Goal: Task Accomplishment & Management: Use online tool/utility

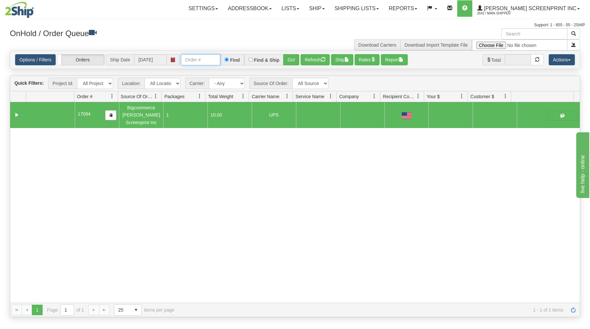
click at [212, 62] on input "text" at bounding box center [200, 59] width 39 height 11
click at [212, 61] on input "text" at bounding box center [200, 59] width 39 height 11
type input "31555315"
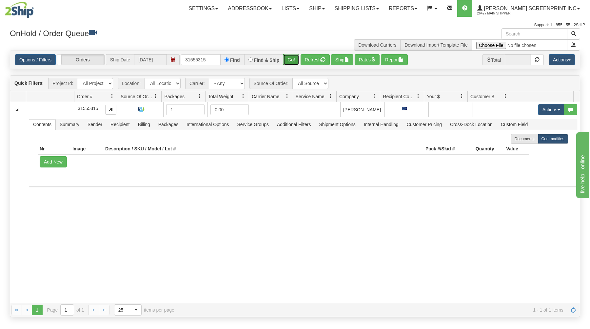
click at [296, 62] on button "Go!" at bounding box center [291, 59] width 16 height 11
click at [288, 58] on button "Go!" at bounding box center [291, 59] width 16 height 11
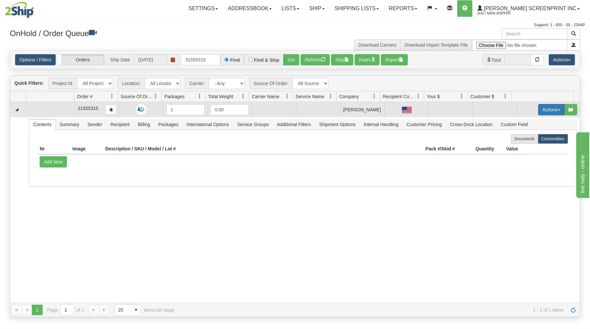
click at [549, 109] on button "Actions" at bounding box center [552, 109] width 26 height 11
click at [519, 121] on span at bounding box center [521, 121] width 5 height 5
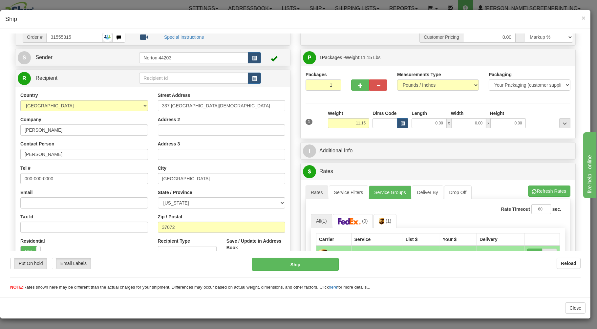
scroll to position [35, 0]
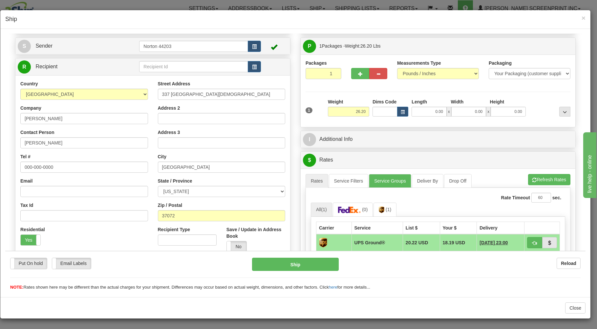
type input "0.00"
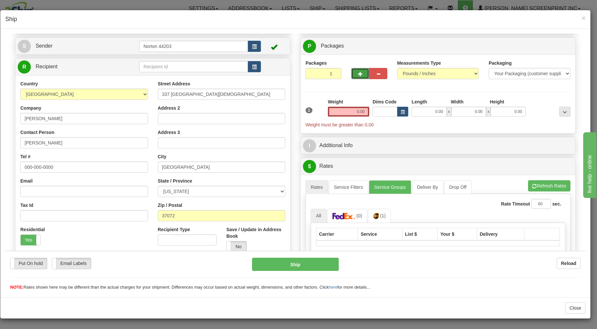
click at [360, 72] on button "button" at bounding box center [360, 73] width 18 height 11
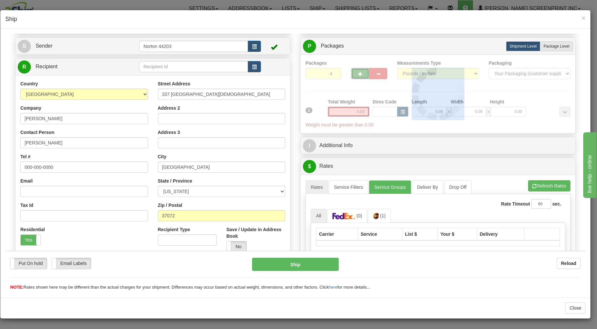
click at [360, 72] on div "Packages 4 1 Measurements Type" at bounding box center [437, 93] width 265 height 69
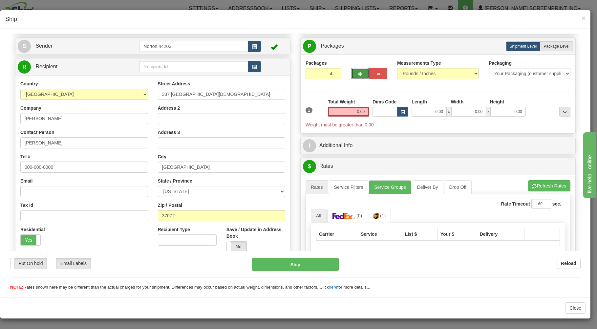
click at [360, 72] on button "button" at bounding box center [360, 73] width 18 height 11
type input "7"
click at [546, 44] on label "Package Level Pack.." at bounding box center [556, 46] width 33 height 10
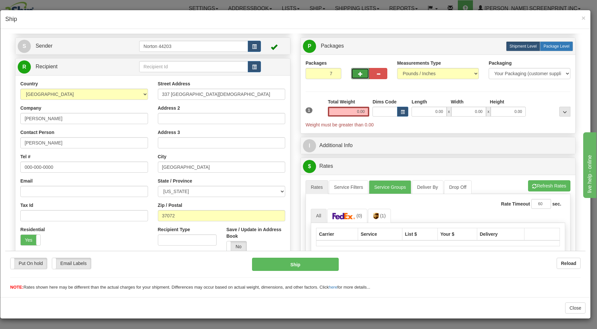
radio input "true"
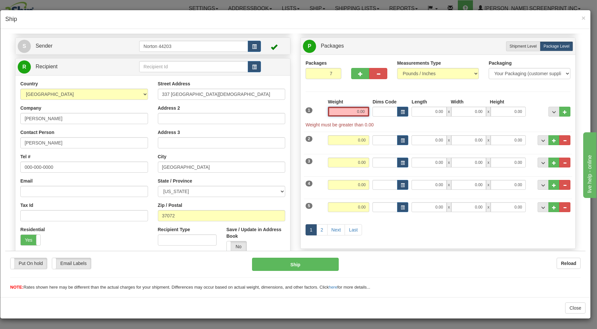
click at [362, 112] on input "0.00" at bounding box center [348, 111] width 41 height 10
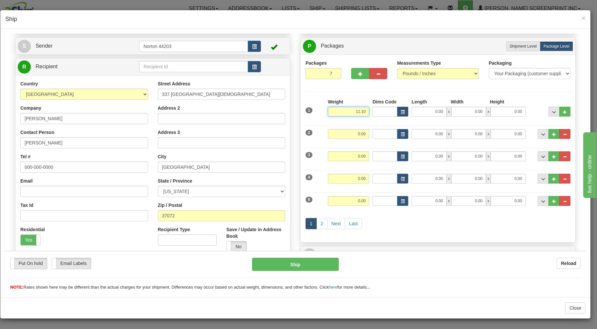
type input "11.10"
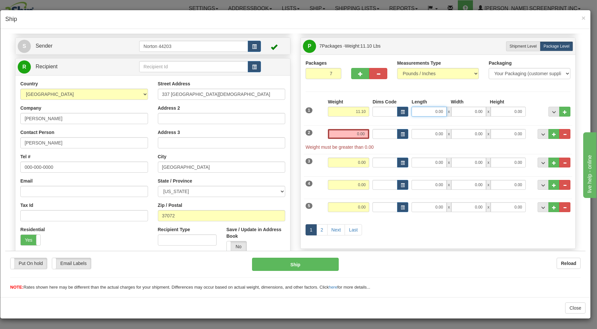
click at [424, 112] on input "0.00" at bounding box center [428, 111] width 35 height 10
type input "29.00"
click at [461, 115] on input "0.00" at bounding box center [468, 111] width 35 height 10
type input "26.00"
click at [511, 113] on input "0.00" at bounding box center [507, 111] width 35 height 10
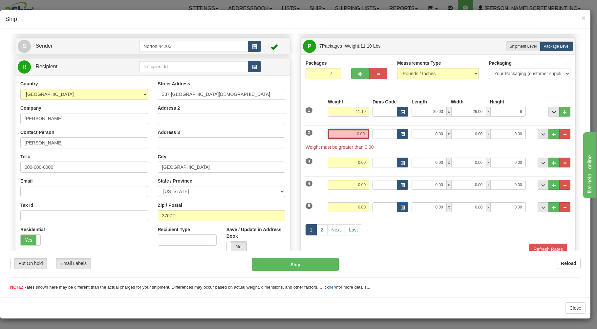
type input "6.00"
click at [362, 135] on input "0.00" at bounding box center [348, 134] width 41 height 10
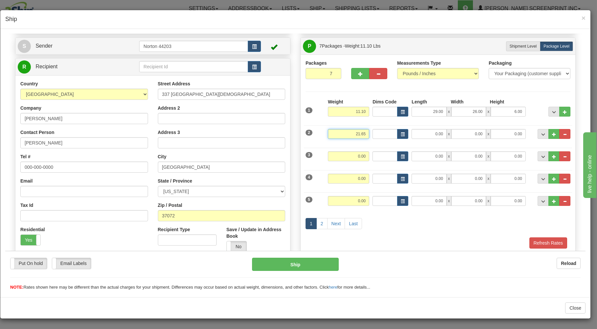
type input "21.65"
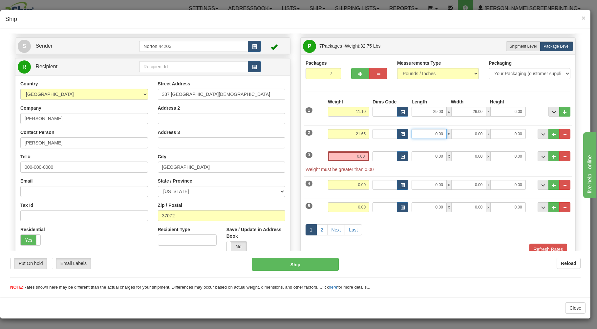
click at [438, 135] on input "0.00" at bounding box center [428, 134] width 35 height 10
type input "31.00"
click at [470, 136] on input "0.00" at bounding box center [468, 134] width 35 height 10
type input "19.00"
click at [498, 133] on input "0.00" at bounding box center [507, 134] width 35 height 10
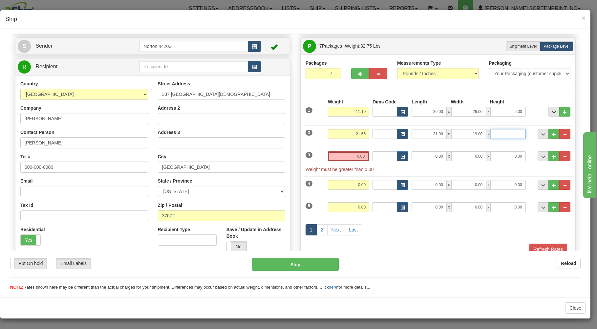
type input "7"
type input "11.00"
click at [353, 157] on input "0.00" at bounding box center [348, 156] width 41 height 10
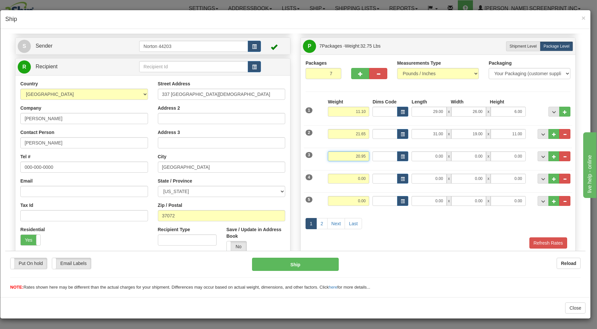
type input "20.95"
click at [423, 158] on input "0.00" at bounding box center [428, 156] width 35 height 10
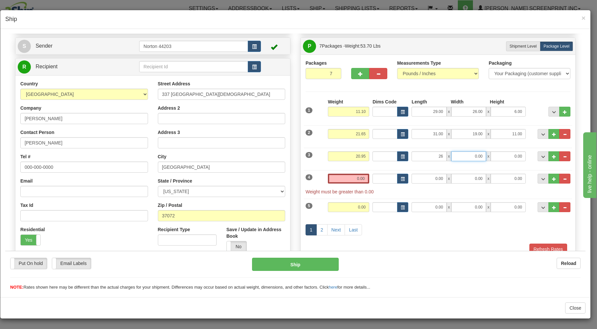
type input "26.00"
click at [459, 154] on input "0.00" at bounding box center [468, 156] width 35 height 10
type input "20.00"
click at [490, 156] on input "0.00" at bounding box center [507, 156] width 35 height 10
type input "7.00"
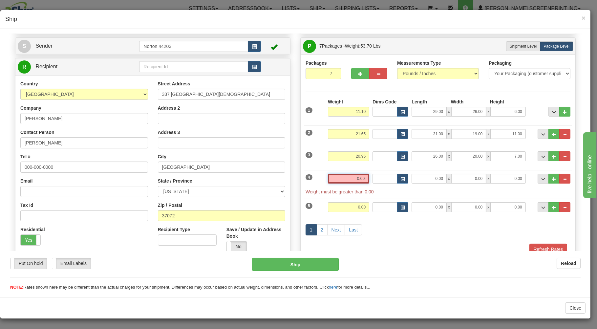
click at [361, 181] on input "0.00" at bounding box center [348, 178] width 41 height 10
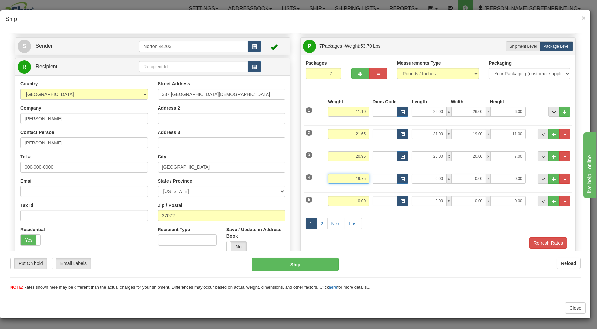
type input "19.75"
click at [420, 179] on input "0.00" at bounding box center [428, 178] width 35 height 10
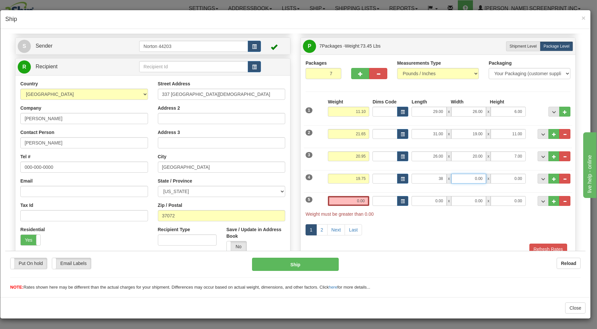
type input "38.00"
click at [454, 177] on input "0.00" at bounding box center [468, 178] width 35 height 10
type input "20.00"
click at [501, 180] on input "0.00" at bounding box center [507, 178] width 35 height 10
type input "10.00"
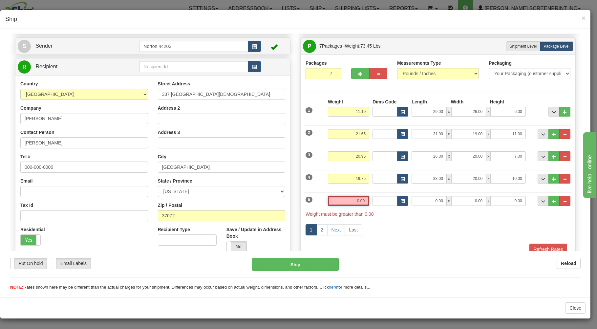
click at [349, 203] on input "0.00" at bounding box center [348, 201] width 41 height 10
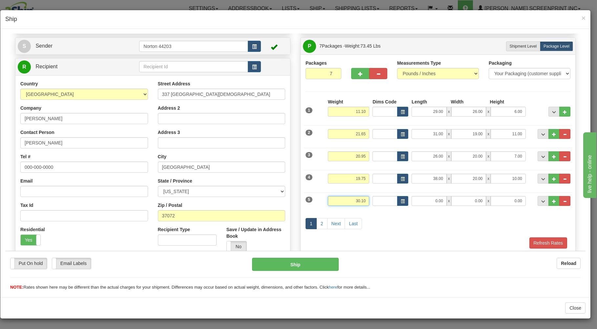
type input "30.10"
click at [419, 203] on input "0.00" at bounding box center [428, 201] width 35 height 10
type input "38.00"
click at [474, 203] on input "0.00" at bounding box center [468, 201] width 35 height 10
type input "20.00"
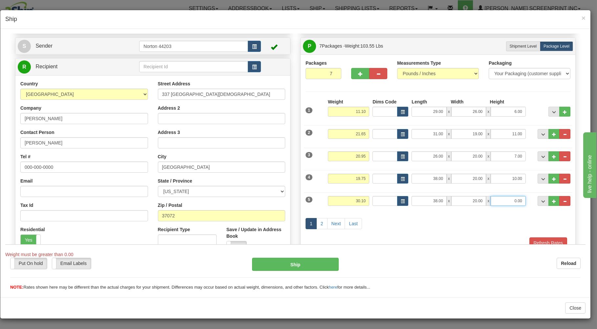
click at [499, 203] on input "0.00" at bounding box center [507, 201] width 35 height 10
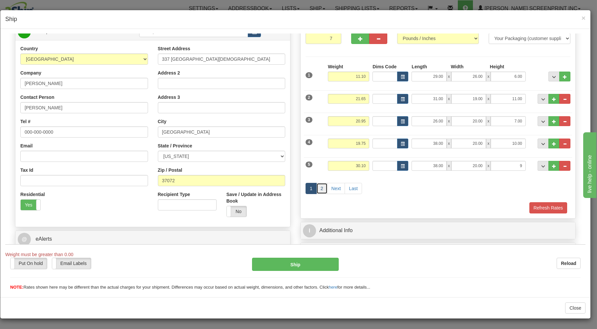
type input "9.00"
click at [321, 189] on link "2" at bounding box center [321, 187] width 11 height 11
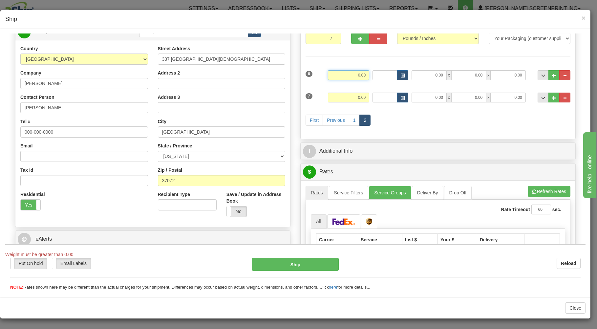
click at [342, 75] on input "0.00" at bounding box center [348, 75] width 41 height 10
type input "26.30"
click at [420, 76] on input "0.00" at bounding box center [428, 75] width 35 height 10
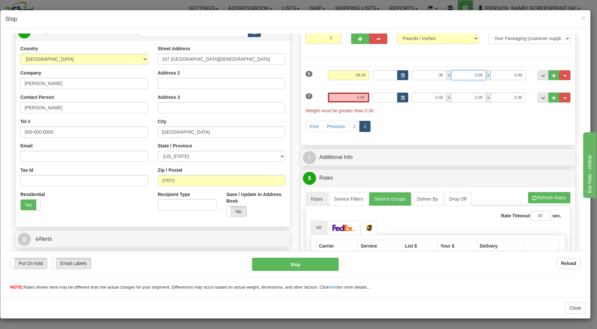
type input "38.00"
click at [469, 76] on input "0.00" at bounding box center [468, 75] width 35 height 10
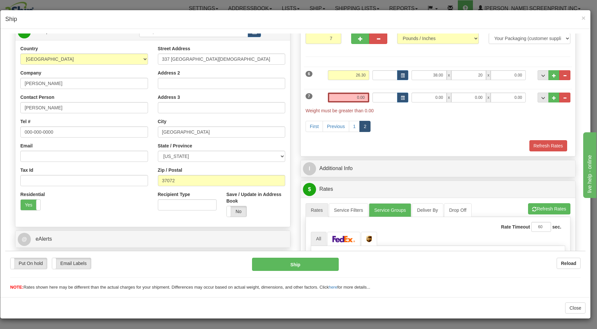
type input "20.00"
click at [486, 74] on span "x" at bounding box center [488, 75] width 5 height 10
click at [509, 75] on input "0.00" at bounding box center [507, 75] width 35 height 10
type input "8.00"
click at [359, 97] on input "0.00" at bounding box center [348, 97] width 41 height 10
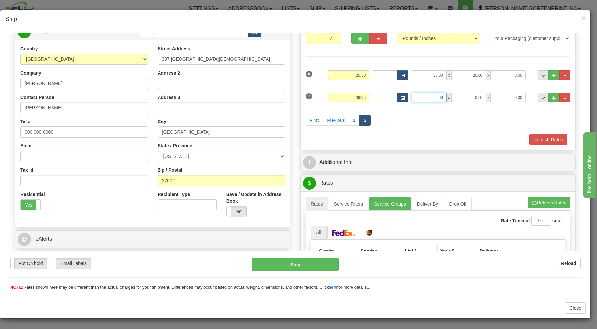
type input "26025.00"
click at [424, 100] on input "0.00" at bounding box center [428, 97] width 35 height 10
type input "0.00"
click at [362, 97] on input "26025.00" at bounding box center [348, 97] width 41 height 10
type input "2"
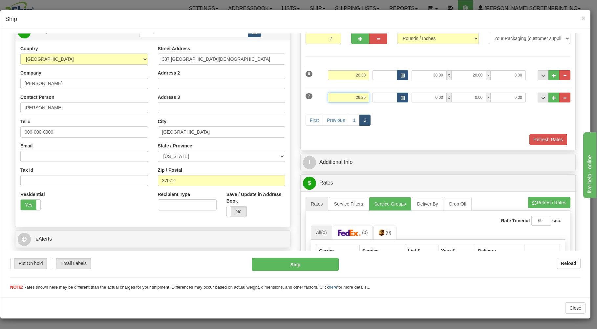
type input "26.25"
click at [430, 100] on input "0.00" at bounding box center [428, 97] width 35 height 10
type input "38.00"
drag, startPoint x: 465, startPoint y: 102, endPoint x: 477, endPoint y: 110, distance: 14.0
click at [469, 105] on div "7 Weight 26.25 Dims Code Length Width Height" at bounding box center [438, 96] width 268 height 22
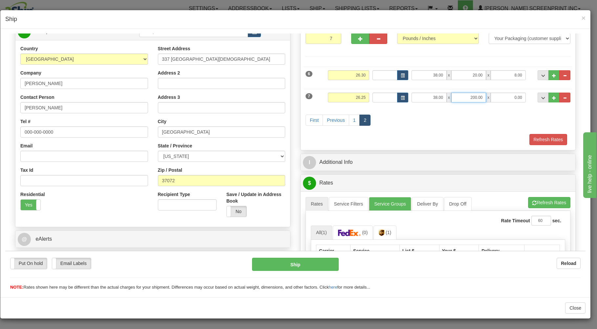
click at [479, 97] on input "200.00" at bounding box center [468, 97] width 35 height 10
type input "20.00"
click at [515, 99] on input "0.00" at bounding box center [507, 97] width 35 height 10
type input "8.00"
click at [501, 126] on div "First Previous 1 2" at bounding box center [438, 121] width 268 height 26
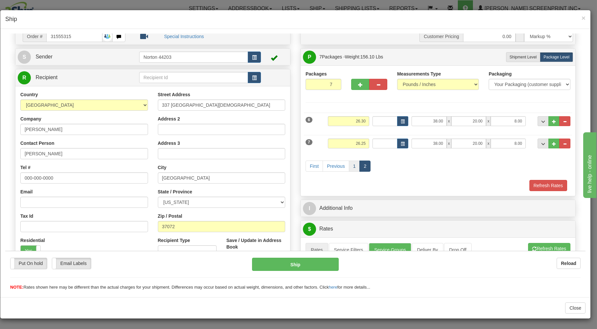
scroll to position [35, 0]
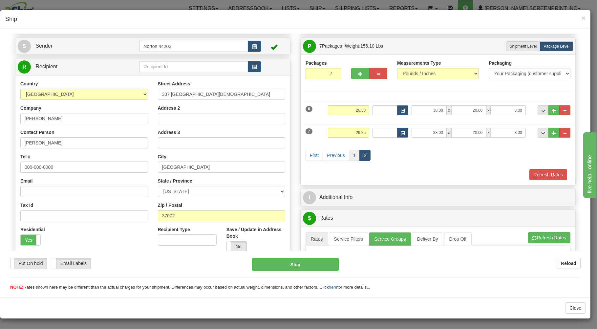
click at [352, 190] on div "I Additional Info" at bounding box center [437, 197] width 275 height 17
click at [352, 156] on link "1" at bounding box center [354, 154] width 11 height 11
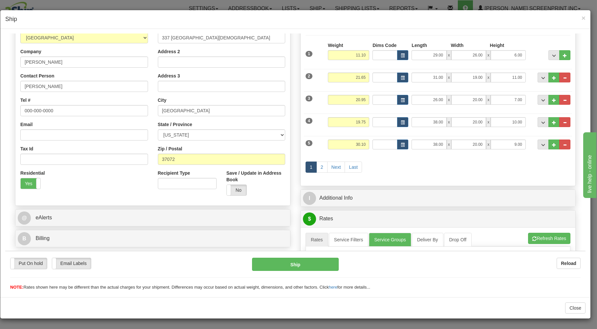
scroll to position [105, 0]
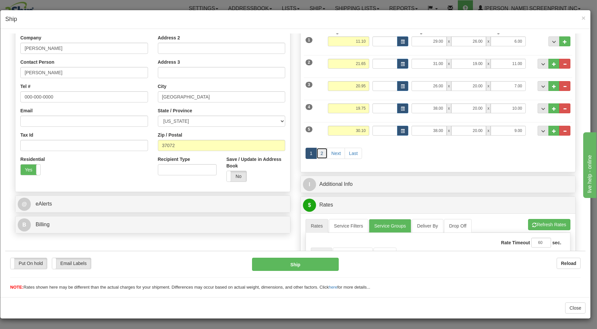
click at [320, 151] on link "2" at bounding box center [321, 152] width 11 height 11
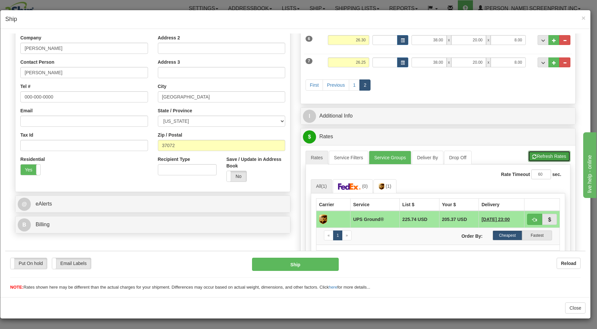
click at [544, 157] on button "Refresh Rates" at bounding box center [549, 155] width 42 height 11
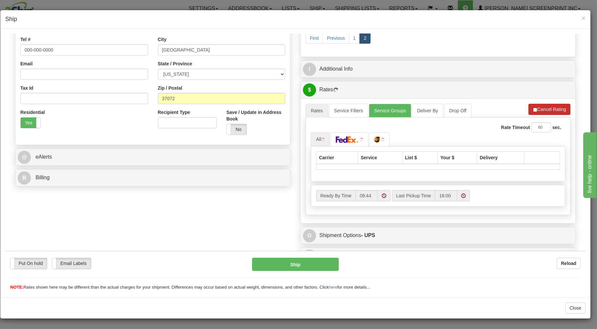
scroll to position [165, 0]
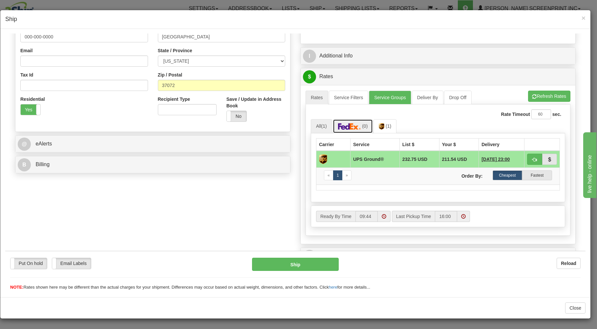
click at [355, 125] on img at bounding box center [349, 126] width 23 height 7
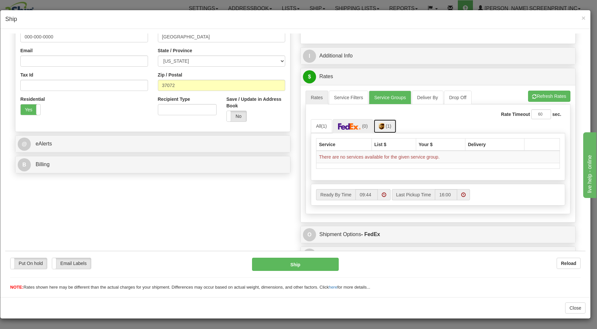
click at [385, 126] on span "(1)" at bounding box center [388, 125] width 6 height 5
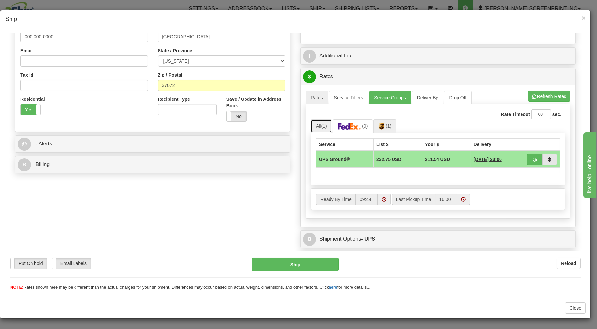
click at [316, 127] on link "All (1)" at bounding box center [321, 126] width 21 height 14
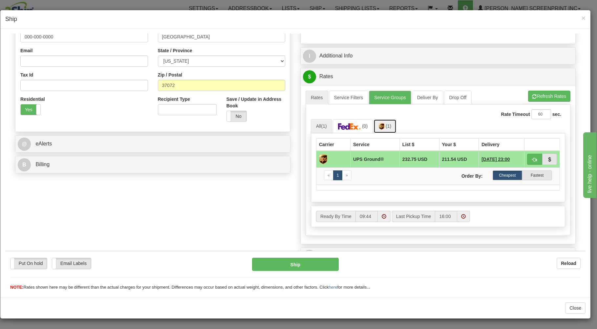
click at [385, 128] on span "(1)" at bounding box center [388, 125] width 6 height 5
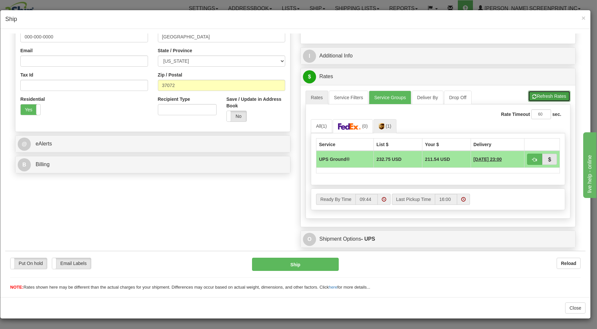
click at [552, 94] on button "Refresh Rates" at bounding box center [549, 95] width 42 height 11
click at [527, 159] on button "button" at bounding box center [534, 158] width 15 height 11
type input "03"
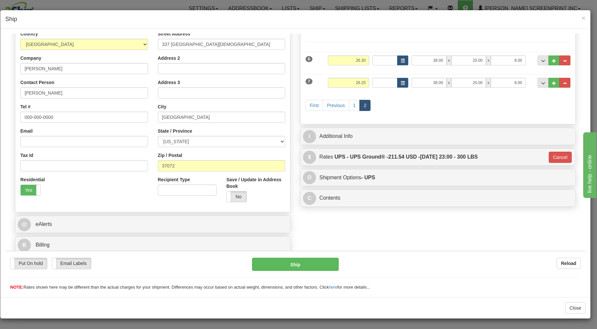
scroll to position [86, 0]
click at [270, 266] on button "Ship" at bounding box center [295, 263] width 87 height 13
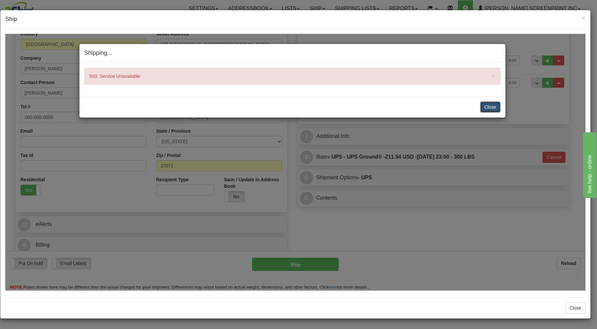
click at [483, 104] on button "Close" at bounding box center [490, 106] width 20 height 11
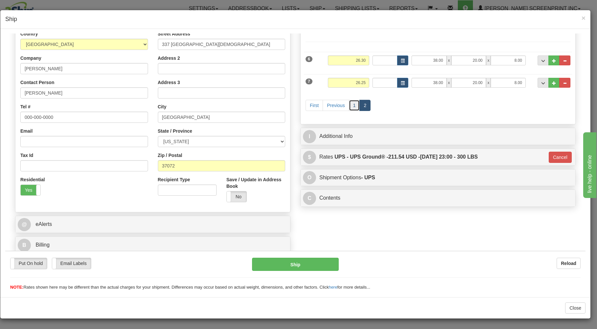
click at [352, 106] on link "1" at bounding box center [354, 104] width 11 height 11
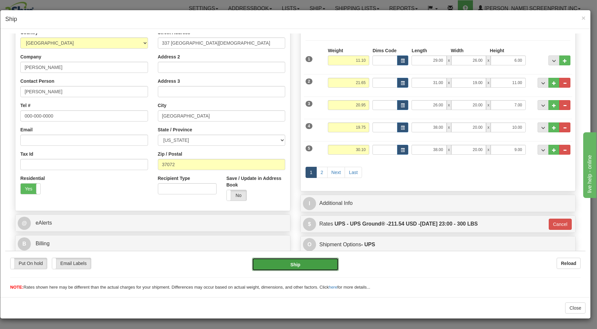
click at [312, 262] on button "Ship" at bounding box center [295, 263] width 87 height 13
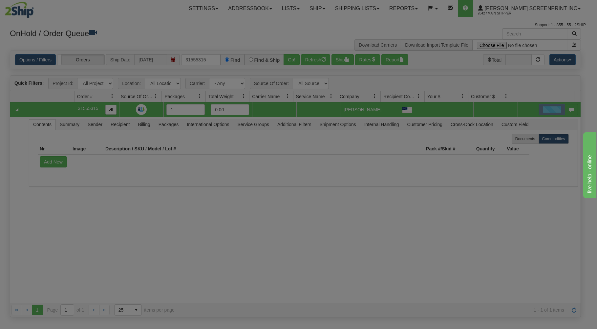
scroll to position [0, 0]
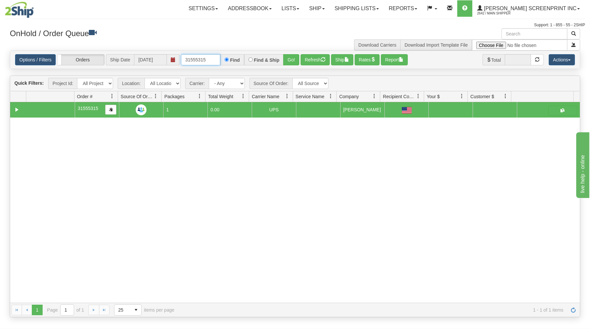
drag, startPoint x: 182, startPoint y: 60, endPoint x: 232, endPoint y: 59, distance: 49.5
click at [232, 59] on div "31555315 Find Find & Ship Go!" at bounding box center [240, 59] width 118 height 11
type input "31577278"
click at [286, 58] on button "Go!" at bounding box center [291, 59] width 16 height 11
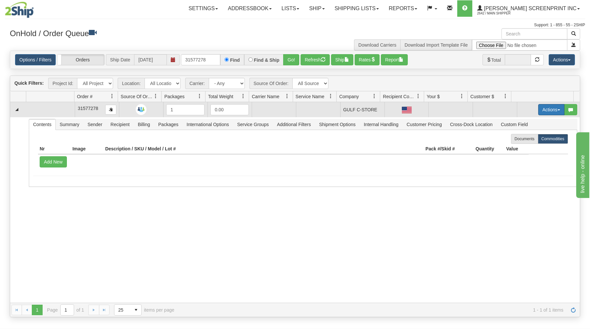
click at [540, 107] on button "Actions" at bounding box center [552, 109] width 26 height 11
click at [535, 121] on link "Open" at bounding box center [538, 122] width 52 height 9
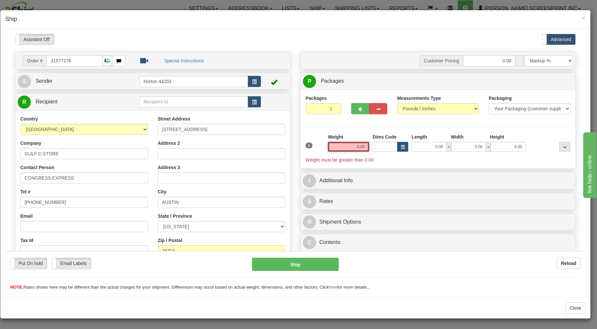
drag, startPoint x: 350, startPoint y: 148, endPoint x: 368, endPoint y: 140, distance: 19.7
click at [369, 141] on input "0.00" at bounding box center [348, 146] width 41 height 10
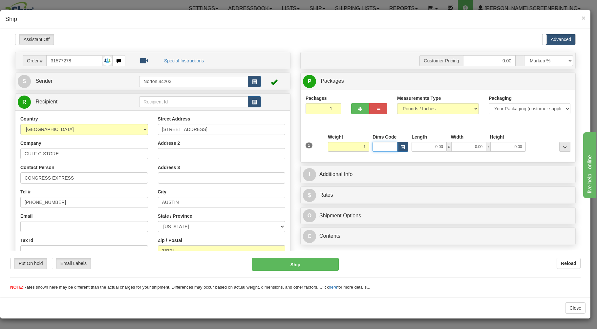
type input "1.00"
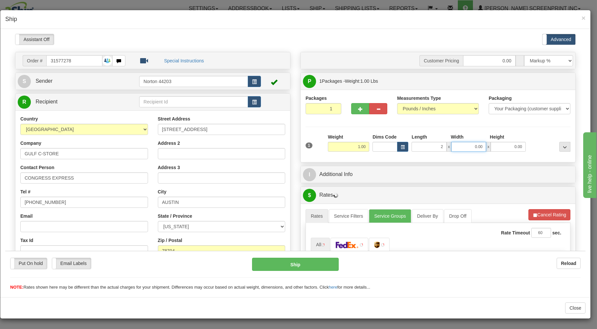
type input "2.00"
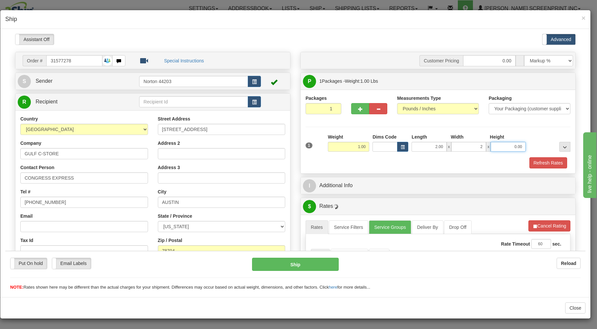
type input "2.00"
click at [431, 162] on div "Refresh Rates" at bounding box center [438, 162] width 268 height 11
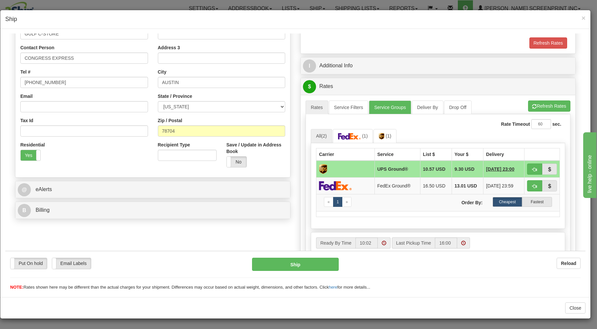
scroll to position [140, 0]
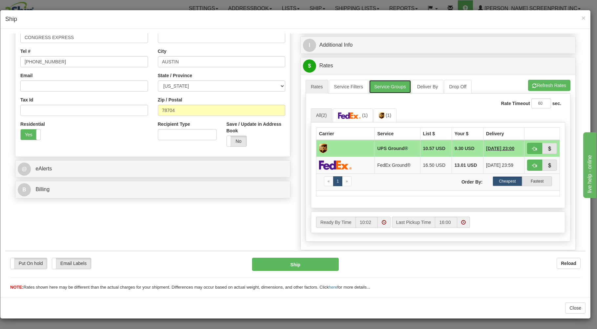
click at [393, 86] on link "Service Groups" at bounding box center [390, 86] width 42 height 14
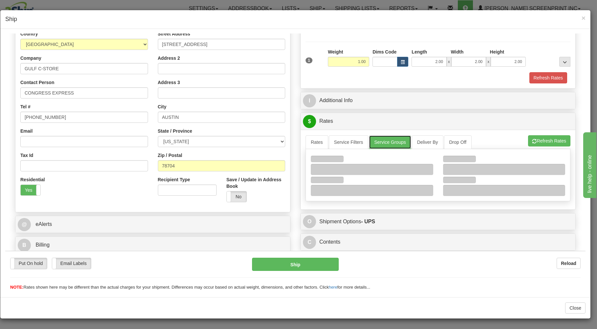
scroll to position [86, 0]
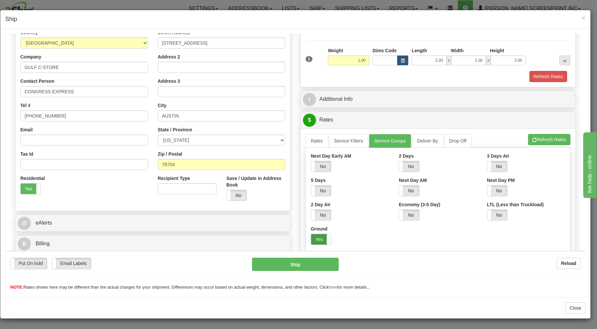
drag, startPoint x: 316, startPoint y: 237, endPoint x: 345, endPoint y: 222, distance: 32.7
click at [317, 237] on label "Yes" at bounding box center [321, 239] width 20 height 10
click at [311, 139] on link "Rates" at bounding box center [316, 141] width 23 height 14
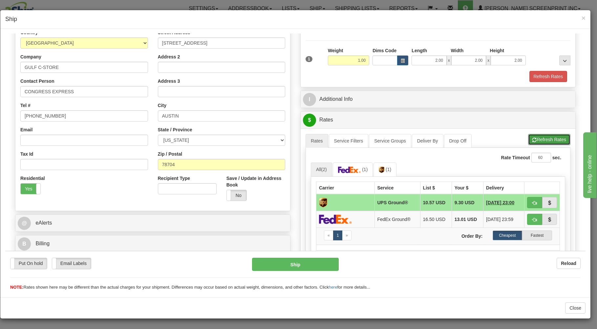
click at [544, 135] on button "Refresh Rates" at bounding box center [549, 139] width 42 height 11
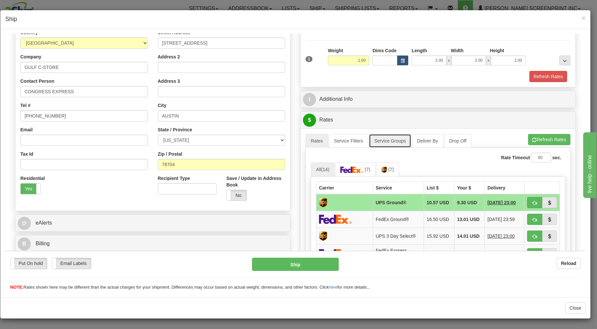
click at [383, 141] on link "Service Groups" at bounding box center [390, 141] width 42 height 14
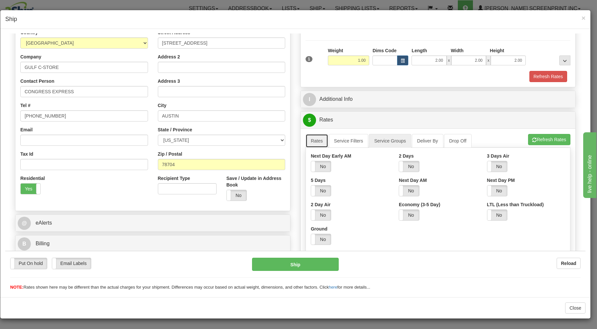
click at [314, 140] on link "Rates" at bounding box center [316, 141] width 23 height 14
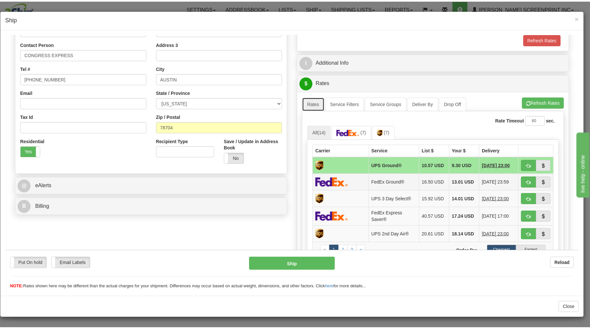
scroll to position [121, 0]
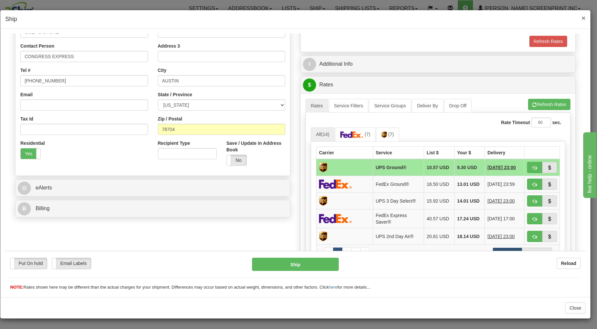
click at [584, 16] on span "×" at bounding box center [583, 18] width 4 height 8
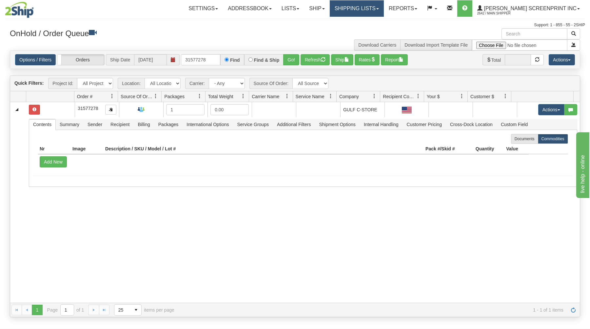
click at [359, 7] on link "Shipping lists" at bounding box center [357, 8] width 54 height 16
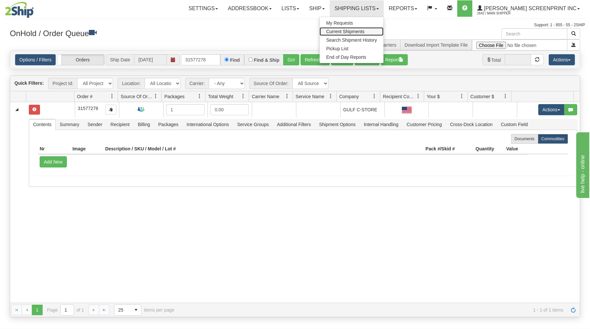
click at [355, 30] on span "Current Shipments" at bounding box center [345, 31] width 38 height 5
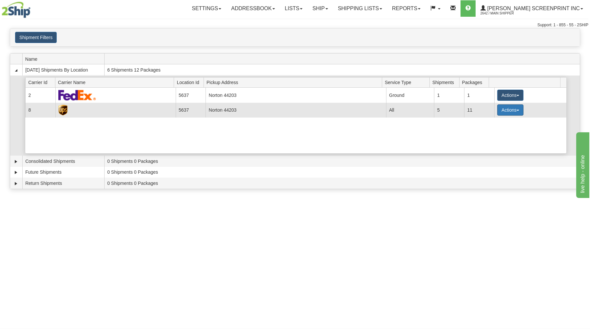
click at [507, 107] on button "Actions" at bounding box center [511, 109] width 26 height 11
click at [492, 122] on span "Details" at bounding box center [487, 122] width 18 height 5
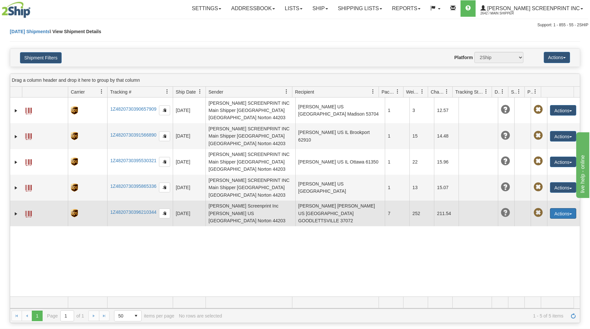
click at [557, 208] on button "Actions" at bounding box center [563, 213] width 26 height 10
click at [546, 221] on link "Edit" at bounding box center [550, 225] width 52 height 9
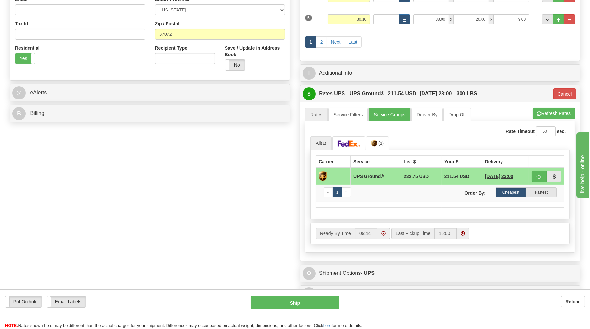
scroll to position [211, 0]
click at [392, 117] on link "Service Groups" at bounding box center [390, 115] width 42 height 14
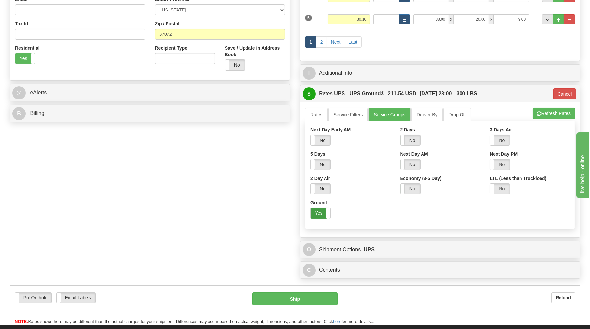
drag, startPoint x: 320, startPoint y: 212, endPoint x: 307, endPoint y: 157, distance: 56.2
click at [320, 211] on label "Yes" at bounding box center [321, 213] width 20 height 10
click at [317, 117] on link "Rates" at bounding box center [316, 115] width 23 height 14
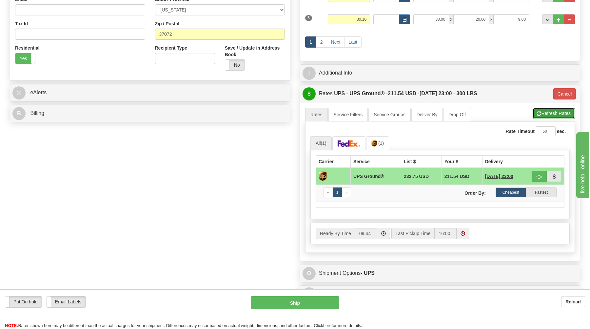
click at [560, 112] on button "Refresh Rates" at bounding box center [554, 113] width 42 height 11
type input "03"
click at [354, 145] on img at bounding box center [349, 143] width 23 height 7
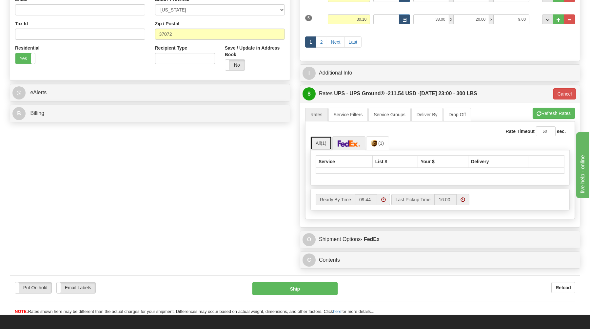
click at [327, 146] on span "(1)" at bounding box center [324, 142] width 6 height 5
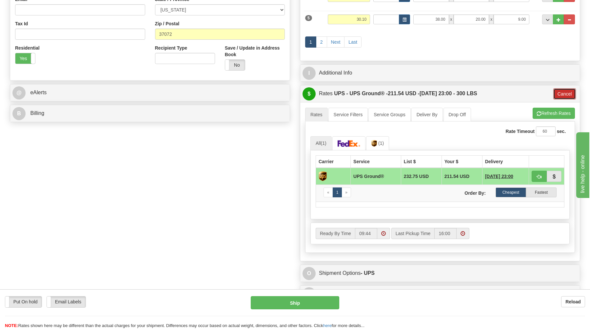
click at [570, 96] on button "Cancel" at bounding box center [565, 93] width 23 height 11
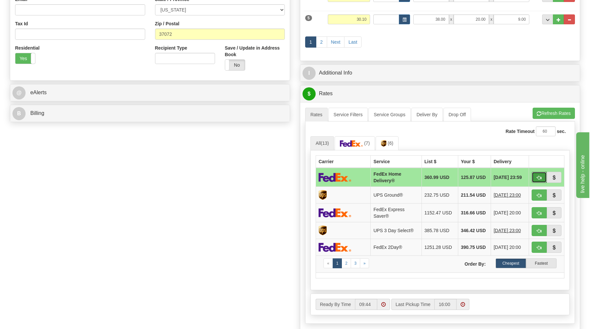
click at [541, 175] on button "button" at bounding box center [539, 177] width 15 height 11
type input "90"
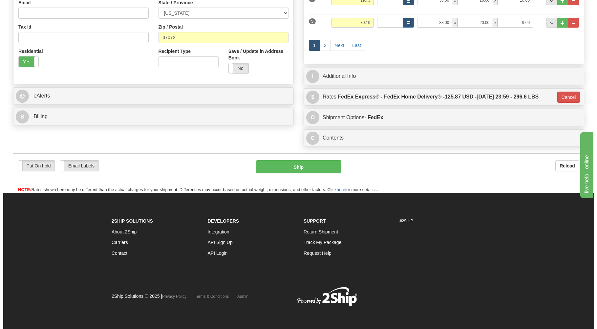
scroll to position [209, 0]
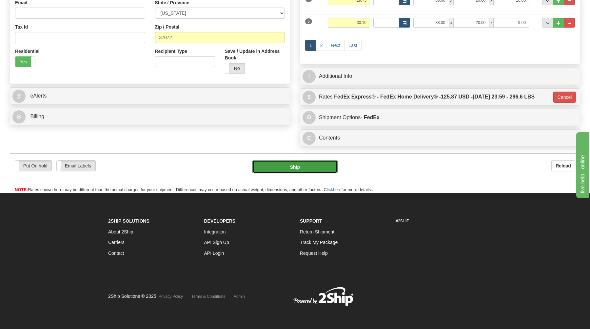
click at [321, 166] on button "Ship" at bounding box center [295, 166] width 85 height 13
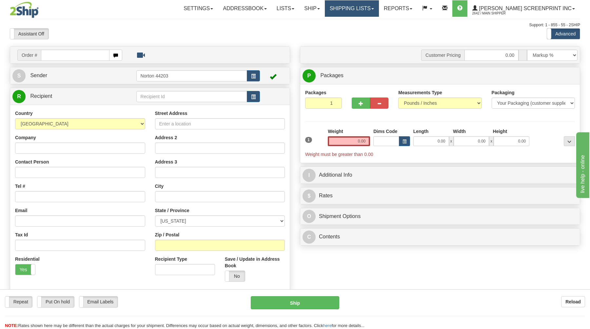
click at [364, 4] on link "Shipping lists" at bounding box center [352, 8] width 54 height 16
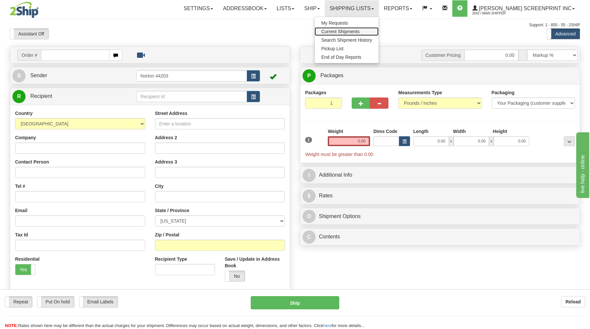
click at [360, 31] on span "Current Shipments" at bounding box center [340, 31] width 38 height 5
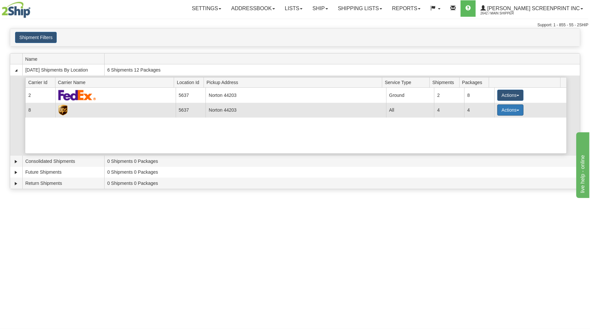
click at [504, 108] on button "Actions" at bounding box center [511, 109] width 26 height 11
click at [492, 122] on span "Details" at bounding box center [487, 122] width 18 height 5
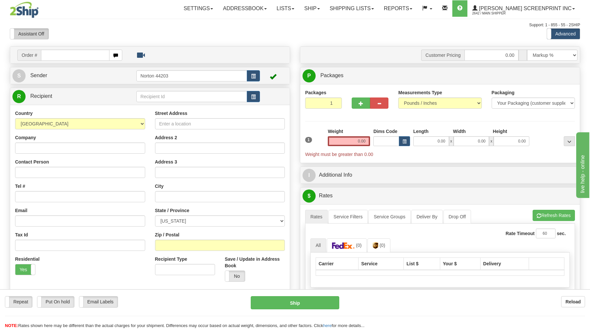
type input "5.60"
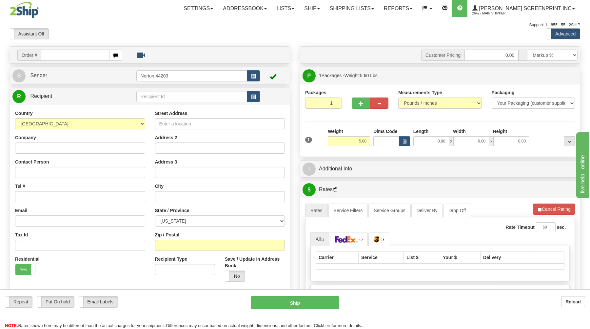
click at [74, 60] on input "text" at bounding box center [75, 55] width 68 height 11
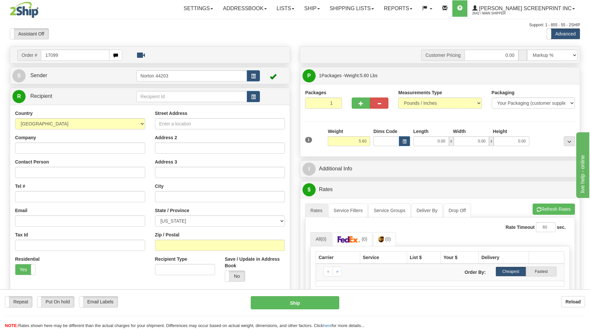
type input "17099"
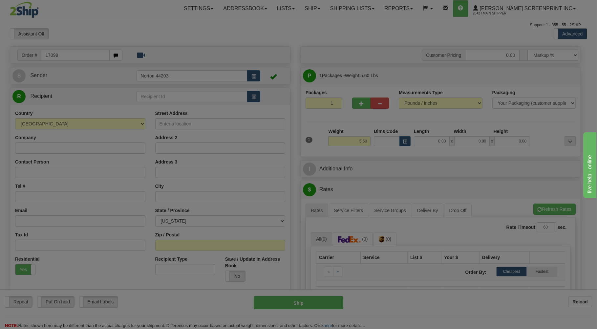
click at [100, 40] on body "Training Course Close Toggle navigation Settings Shipping Preferences New Recip…" at bounding box center [298, 164] width 597 height 329
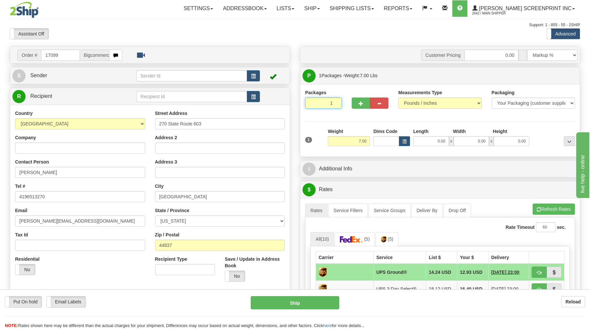
click at [327, 103] on input "1" at bounding box center [323, 102] width 37 height 11
drag, startPoint x: 368, startPoint y: 142, endPoint x: 377, endPoint y: 139, distance: 10.1
click at [370, 141] on input "7.00" at bounding box center [349, 141] width 42 height 10
click at [433, 142] on input "0.00" at bounding box center [432, 141] width 36 height 10
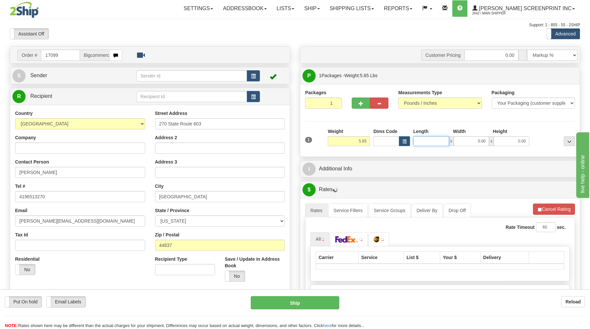
type input "5.70"
type input "29"
type input "5.60"
type input "29.00"
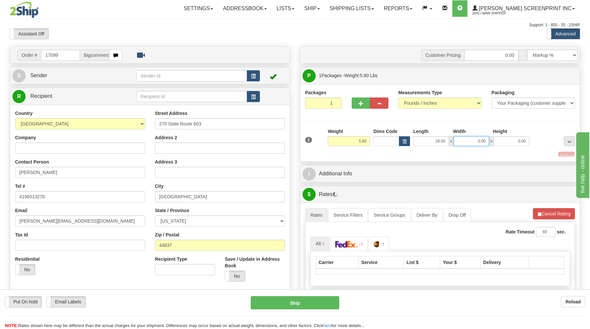
click at [464, 139] on input "0.00" at bounding box center [472, 141] width 36 height 10
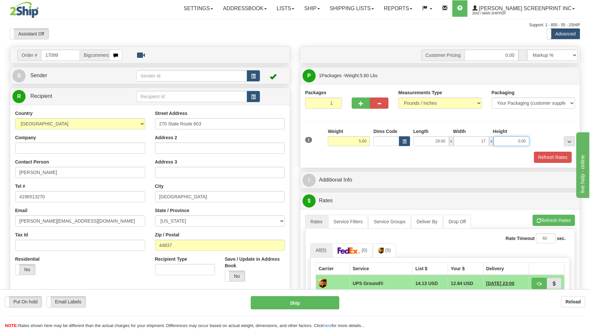
type input "17.00"
click at [514, 140] on input "0.00" at bounding box center [512, 141] width 36 height 10
type input "4.00"
click at [553, 159] on button "Refresh Rates" at bounding box center [553, 157] width 38 height 11
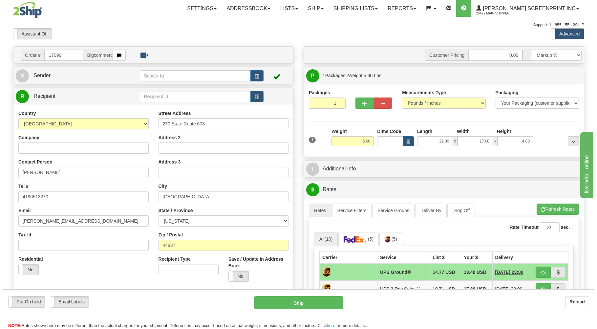
scroll to position [105, 0]
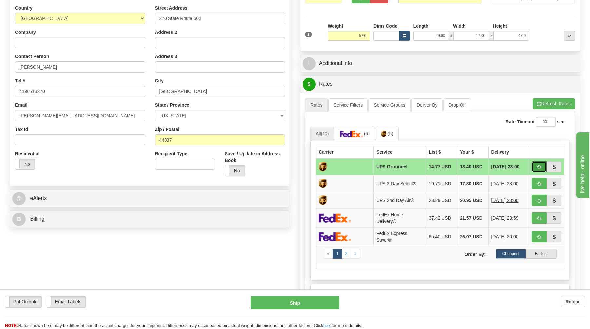
click at [534, 166] on button "button" at bounding box center [539, 166] width 15 height 11
type input "03"
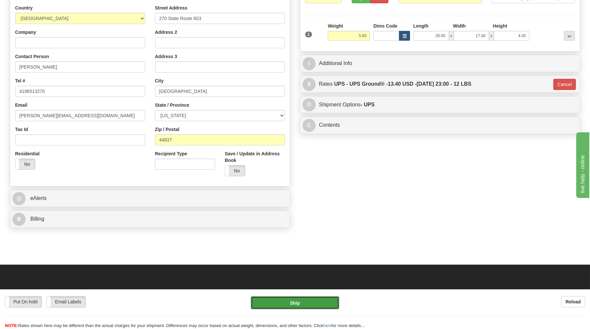
click at [283, 301] on button "Ship" at bounding box center [295, 302] width 89 height 13
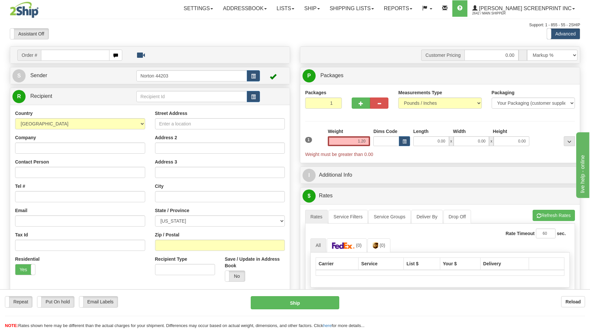
type input "1.15"
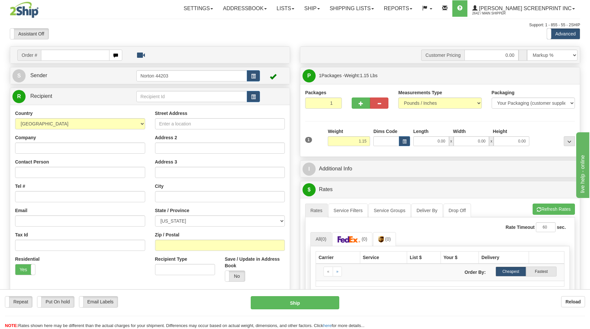
click at [91, 56] on input "text" at bounding box center [75, 55] width 68 height 11
type input "17098"
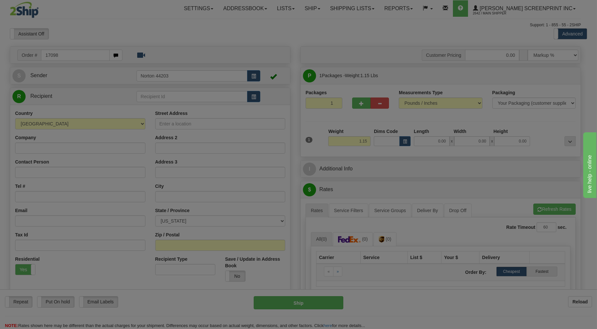
click at [113, 35] on body "Training Course Close Toggle navigation Settings Shipping Preferences New Recip…" at bounding box center [298, 164] width 597 height 329
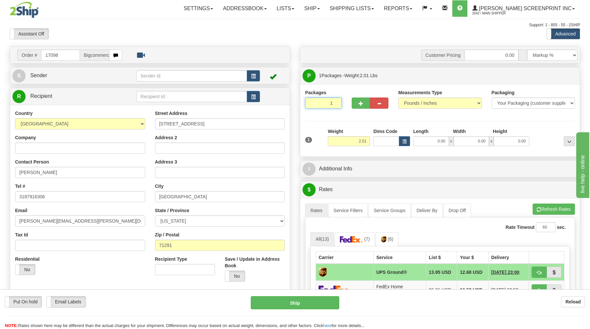
drag, startPoint x: 308, startPoint y: 100, endPoint x: 316, endPoint y: 108, distance: 10.7
click at [310, 102] on input "1" at bounding box center [323, 102] width 37 height 11
drag, startPoint x: 363, startPoint y: 143, endPoint x: 374, endPoint y: 143, distance: 10.5
click at [365, 143] on input "2.01" at bounding box center [349, 141] width 42 height 10
click at [439, 143] on input "0.00" at bounding box center [432, 141] width 36 height 10
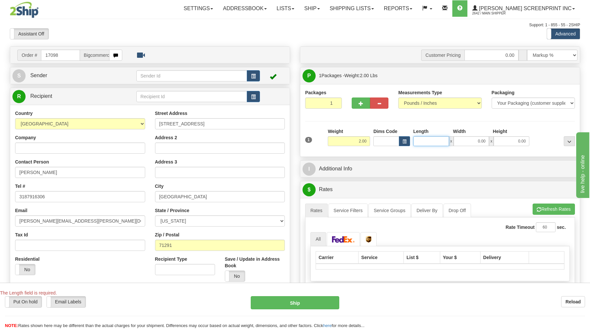
type input "1.20"
type input "25"
type input "1.15"
type input "25.00"
click at [476, 140] on input "0.00" at bounding box center [472, 141] width 36 height 10
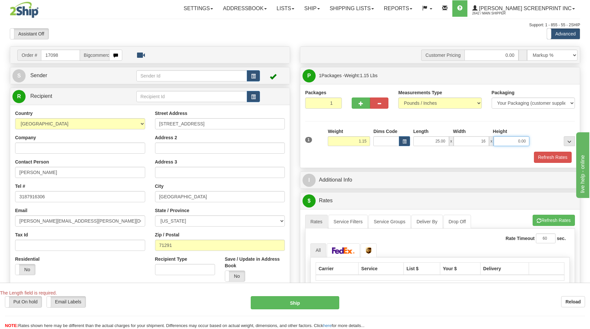
type input "16.00"
click at [507, 137] on input "0.00" at bounding box center [512, 141] width 36 height 10
type input "1.00"
click at [544, 156] on button "Refresh Rates" at bounding box center [553, 157] width 38 height 11
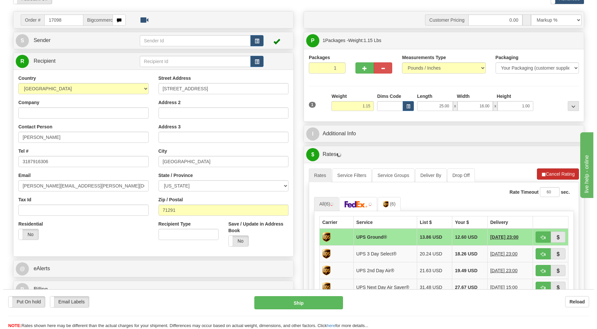
scroll to position [70, 0]
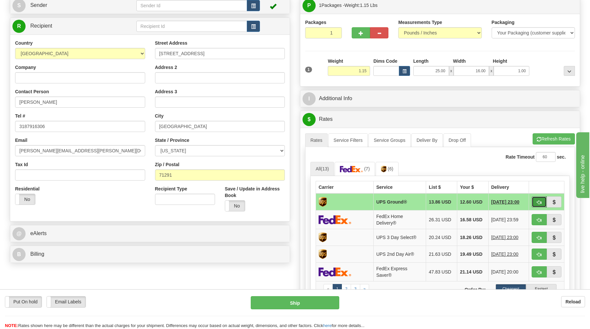
click at [537, 203] on button "button" at bounding box center [539, 201] width 15 height 11
type input "03"
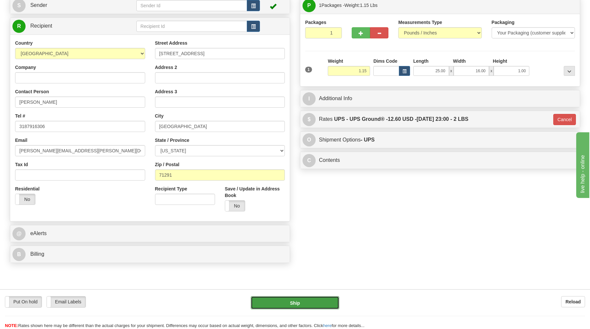
click at [312, 302] on button "Ship" at bounding box center [295, 302] width 89 height 13
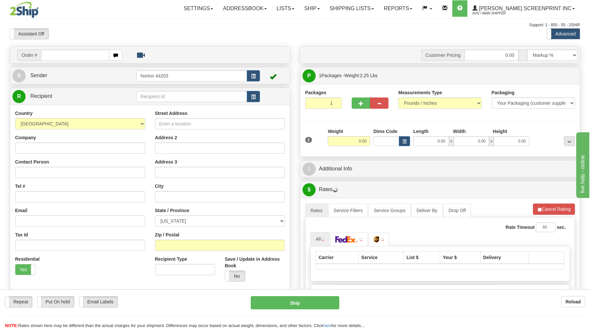
type input "2.25"
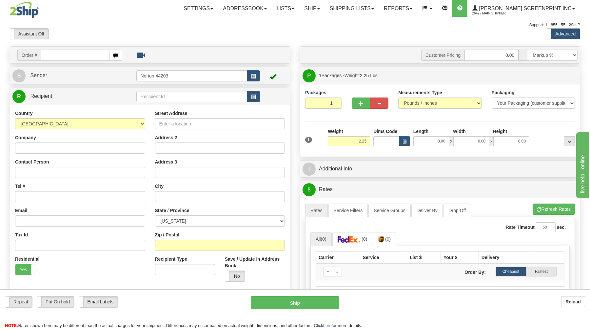
click at [84, 54] on input "text" at bounding box center [75, 55] width 68 height 11
type input "17100"
click at [110, 38] on body "Training Course Close Toggle navigation Settings Shipping Preferences New Recip…" at bounding box center [298, 164] width 597 height 329
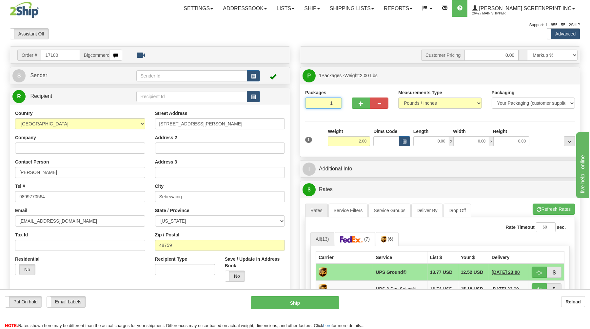
click at [313, 105] on input "1" at bounding box center [323, 102] width 37 height 11
click at [345, 141] on input "2.00" at bounding box center [349, 141] width 42 height 10
click at [445, 144] on input "0.00" at bounding box center [432, 141] width 36 height 10
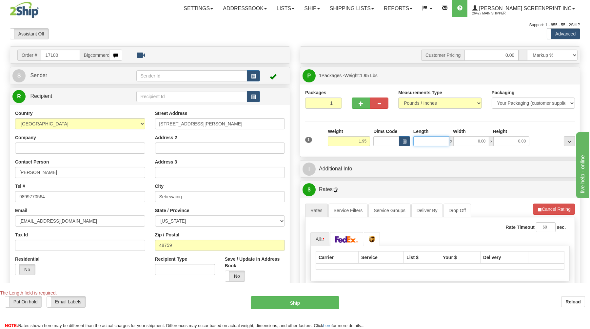
type input "2.00"
type input "1"
type input "2.25"
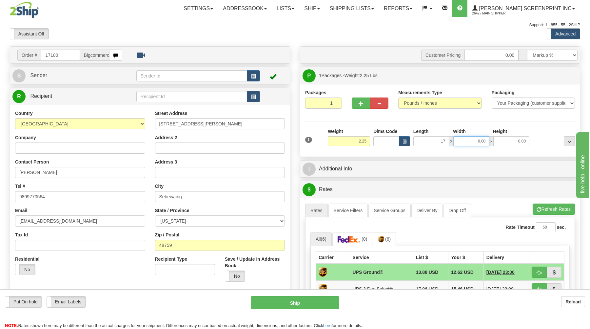
type input "17.00"
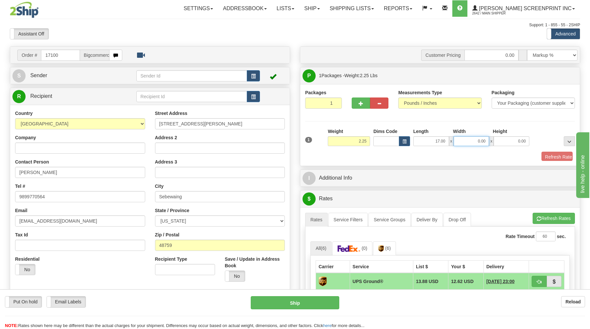
click at [470, 137] on input "0.00" at bounding box center [472, 141] width 36 height 10
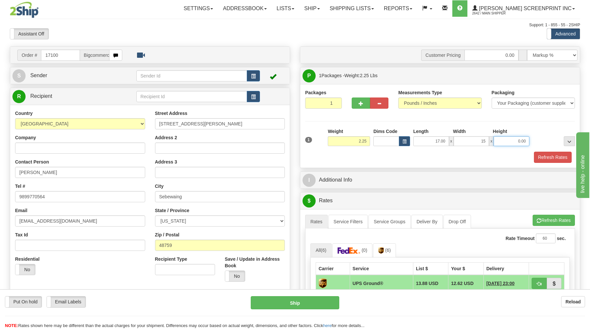
type input "15.00"
click at [503, 142] on input "0.00" at bounding box center [512, 141] width 36 height 10
type input "3.00"
click at [544, 158] on button "Refresh Rates" at bounding box center [553, 157] width 38 height 11
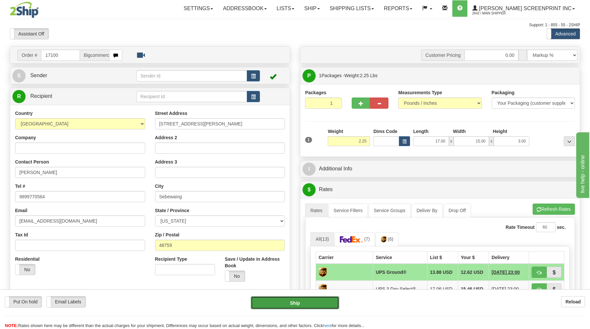
click at [298, 304] on button "Ship" at bounding box center [295, 302] width 89 height 13
type input "03"
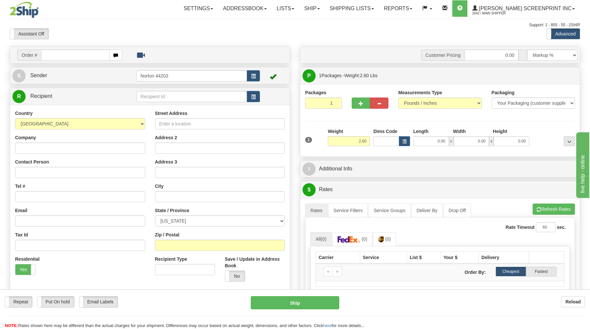
type input "0.00"
